Goal: Find specific fact: Find specific fact

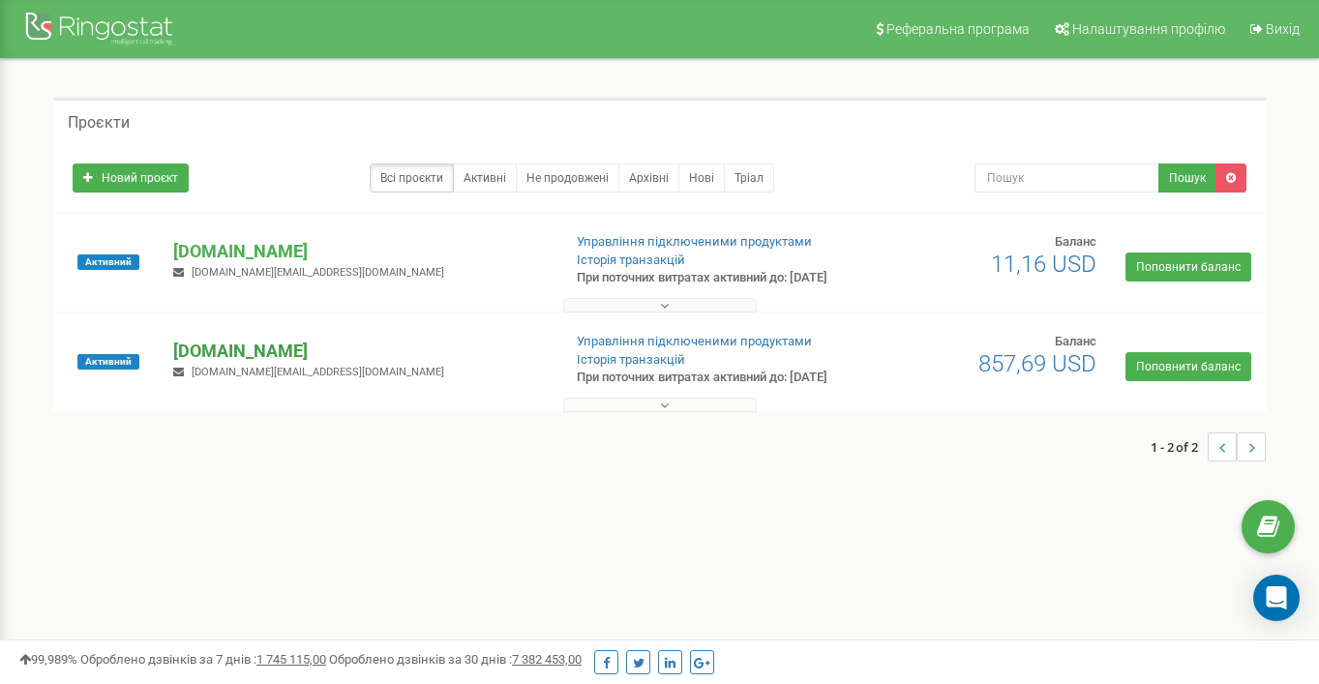
click at [269, 364] on p "[DOMAIN_NAME]" at bounding box center [359, 351] width 372 height 25
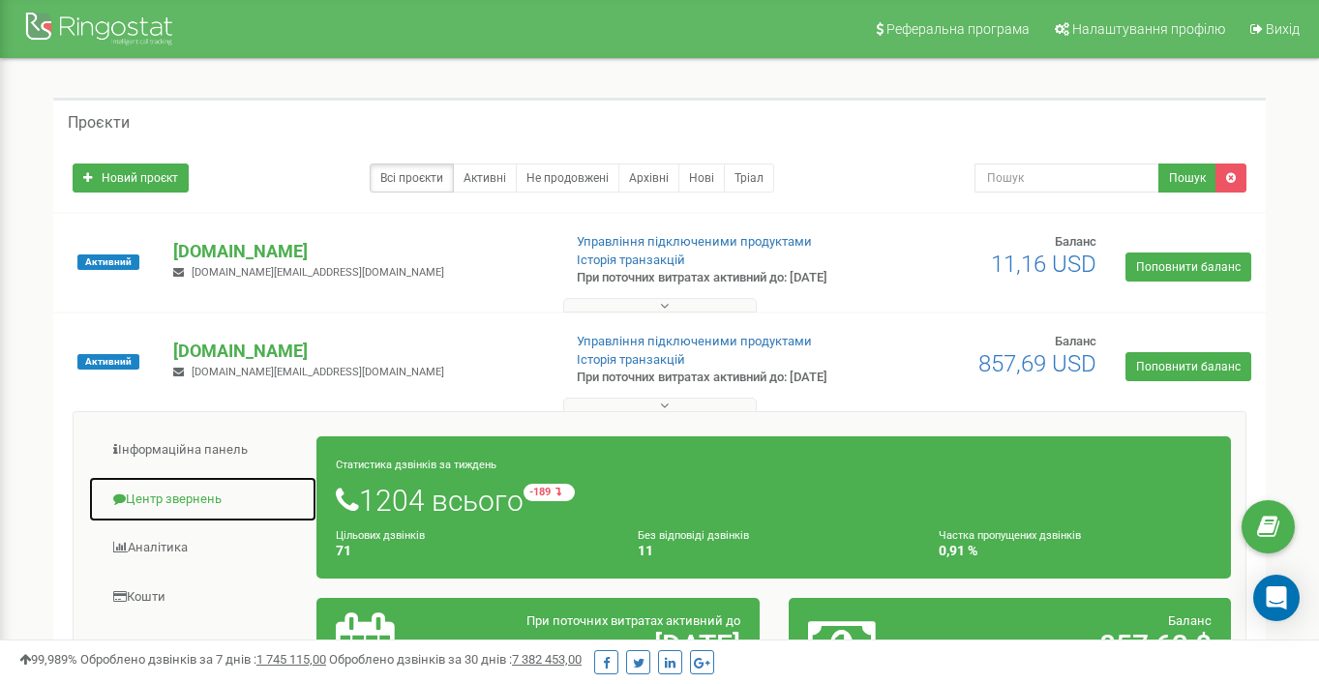
click at [197, 524] on link "Центр звернень" at bounding box center [202, 499] width 229 height 47
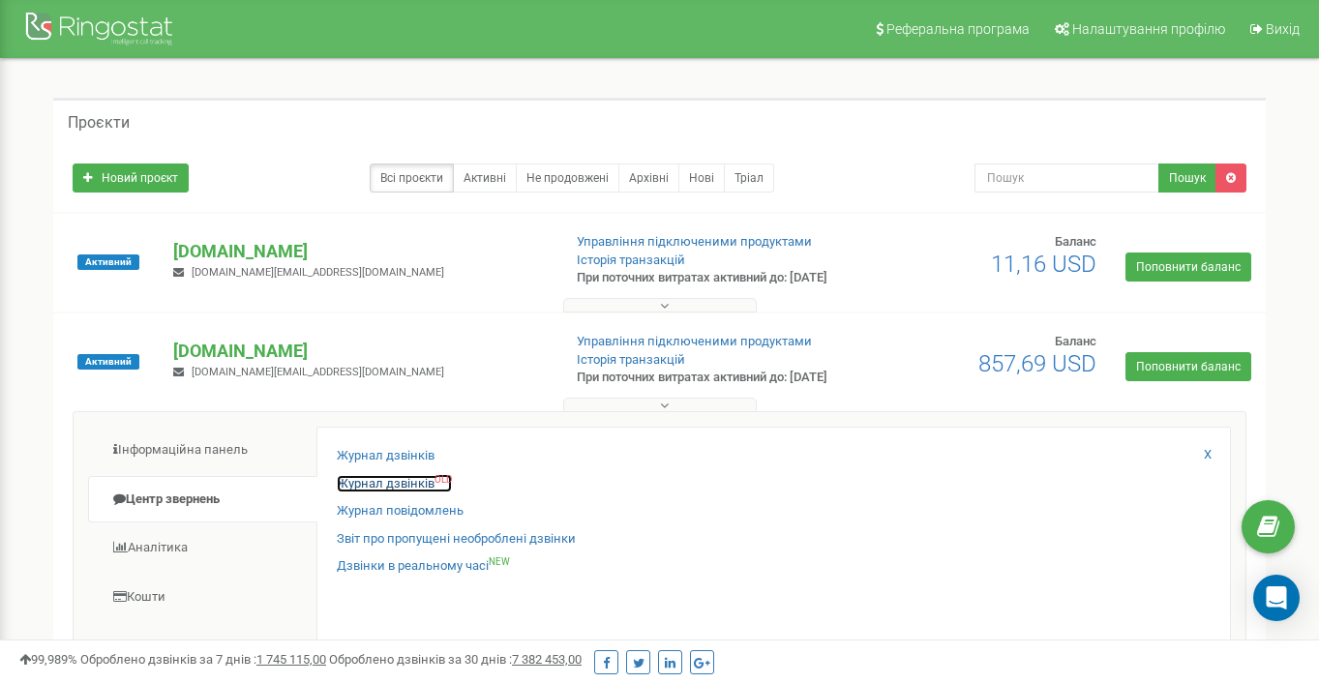
click at [367, 494] on link "Журнал дзвінків OLD" at bounding box center [394, 484] width 115 height 18
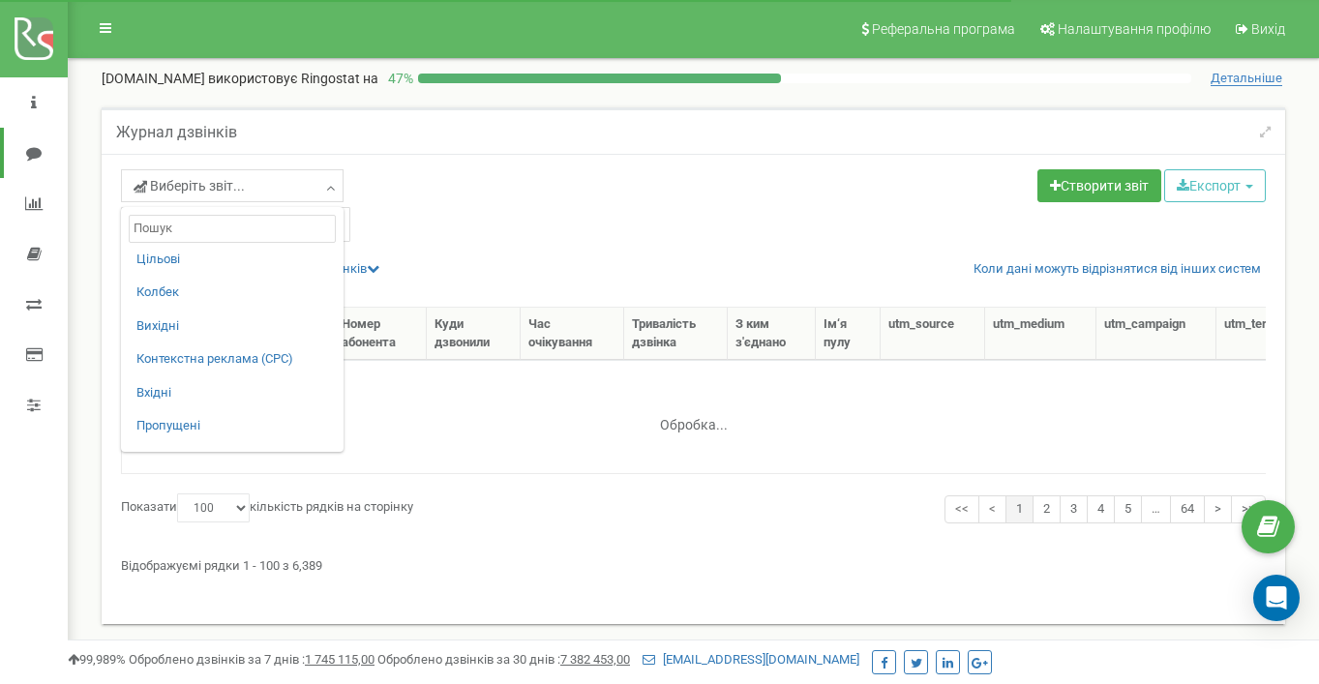
select select "100"
click at [274, 353] on link "Контекстна реклама (CPC)" at bounding box center [232, 359] width 192 height 18
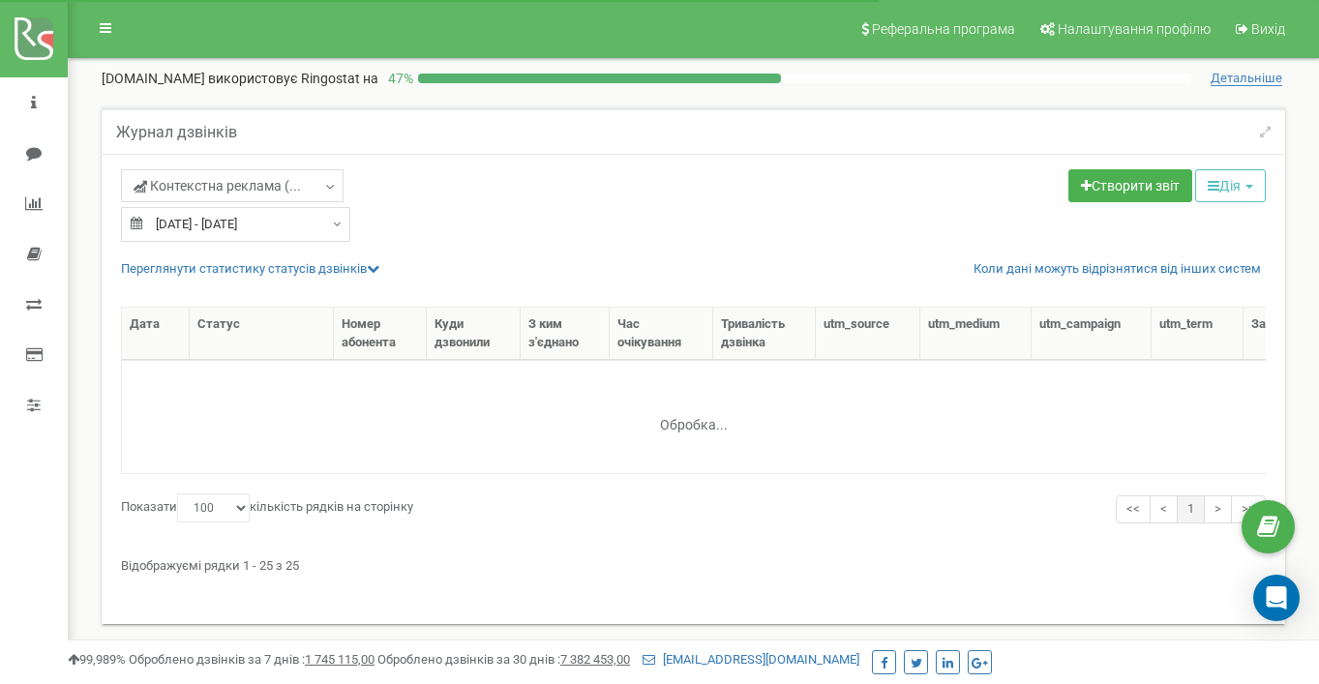
select select "100"
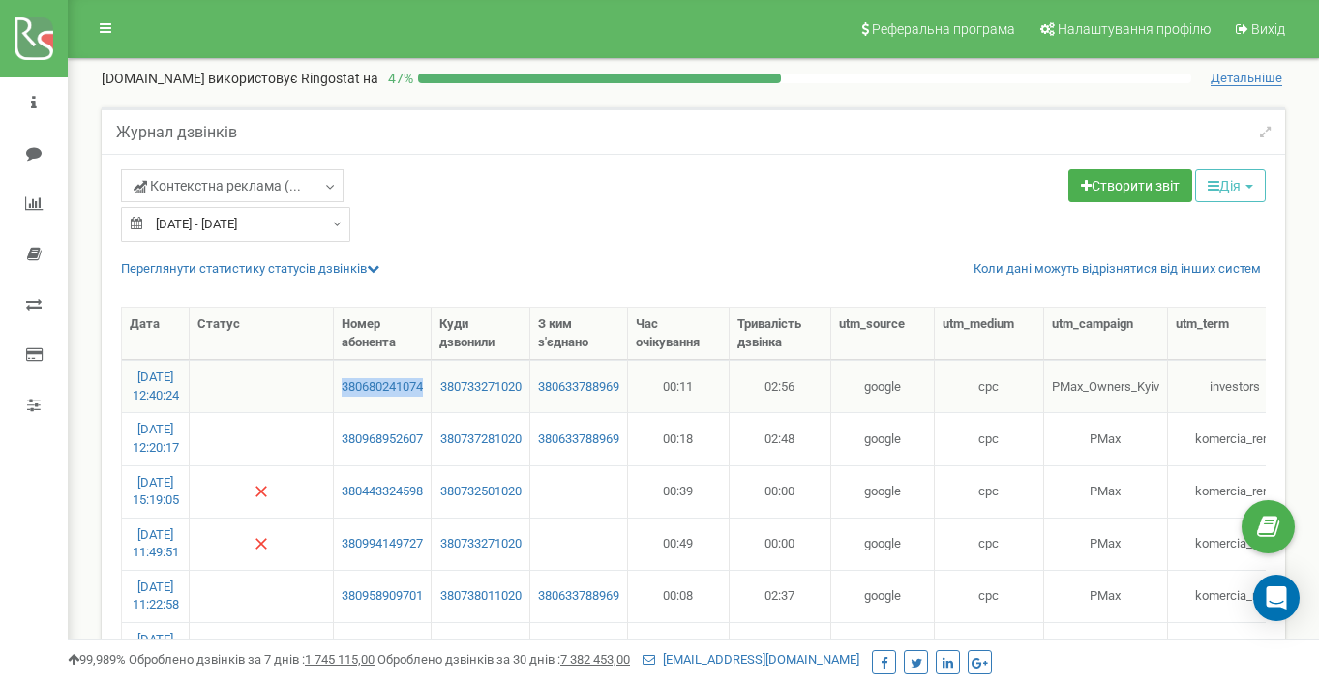
drag, startPoint x: 440, startPoint y: 402, endPoint x: 350, endPoint y: 385, distance: 91.5
click at [350, 385] on td "380680241074" at bounding box center [383, 386] width 98 height 52
copy link "380680241074"
